Goal: Information Seeking & Learning: Learn about a topic

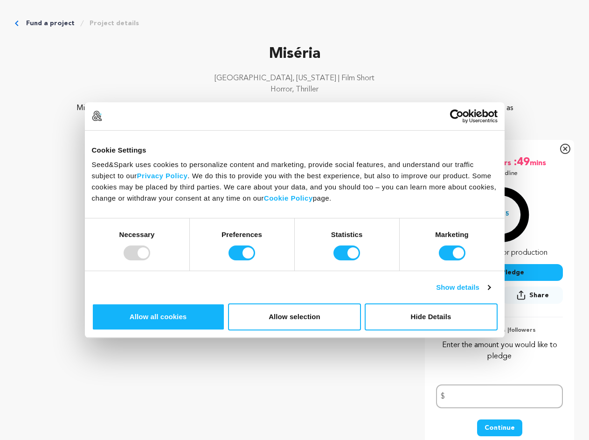
click at [150, 260] on div at bounding box center [137, 252] width 27 height 15
click at [255, 260] on input "Preferences" at bounding box center [242, 252] width 27 height 15
checkbox input "false"
click at [348, 260] on input "Statistics" at bounding box center [347, 252] width 27 height 15
checkbox input "false"
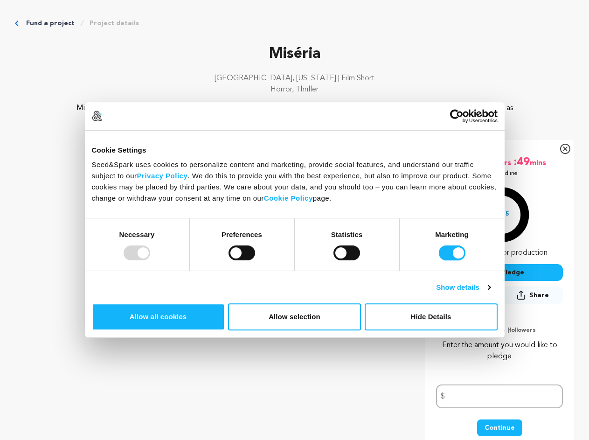
click at [439, 260] on input "Marketing" at bounding box center [452, 252] width 27 height 15
checkbox input "false"
click at [490, 293] on link "Show details" at bounding box center [463, 287] width 54 height 11
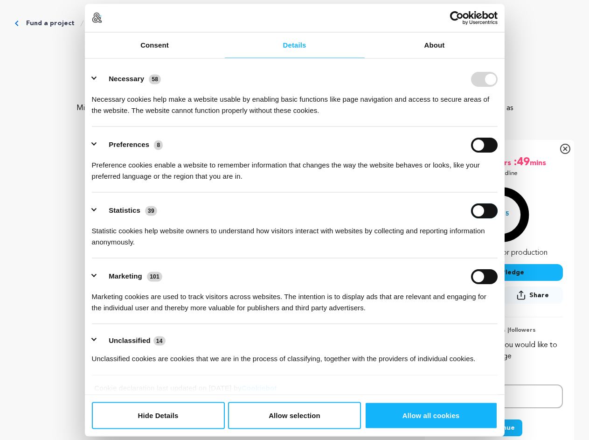
click at [498, 247] on div "Statistics 39 Statistic cookies help website owners to understand how visitors …" at bounding box center [295, 225] width 406 height 44
click at [502, 353] on ul "Necessary 58 Necessary cookies help make a website usable by enabling basic fun…" at bounding box center [294, 218] width 415 height 314
click at [86, 27] on icon "Breadcrumb" at bounding box center [81, 23] width 7 height 7
